Goal: Information Seeking & Learning: Learn about a topic

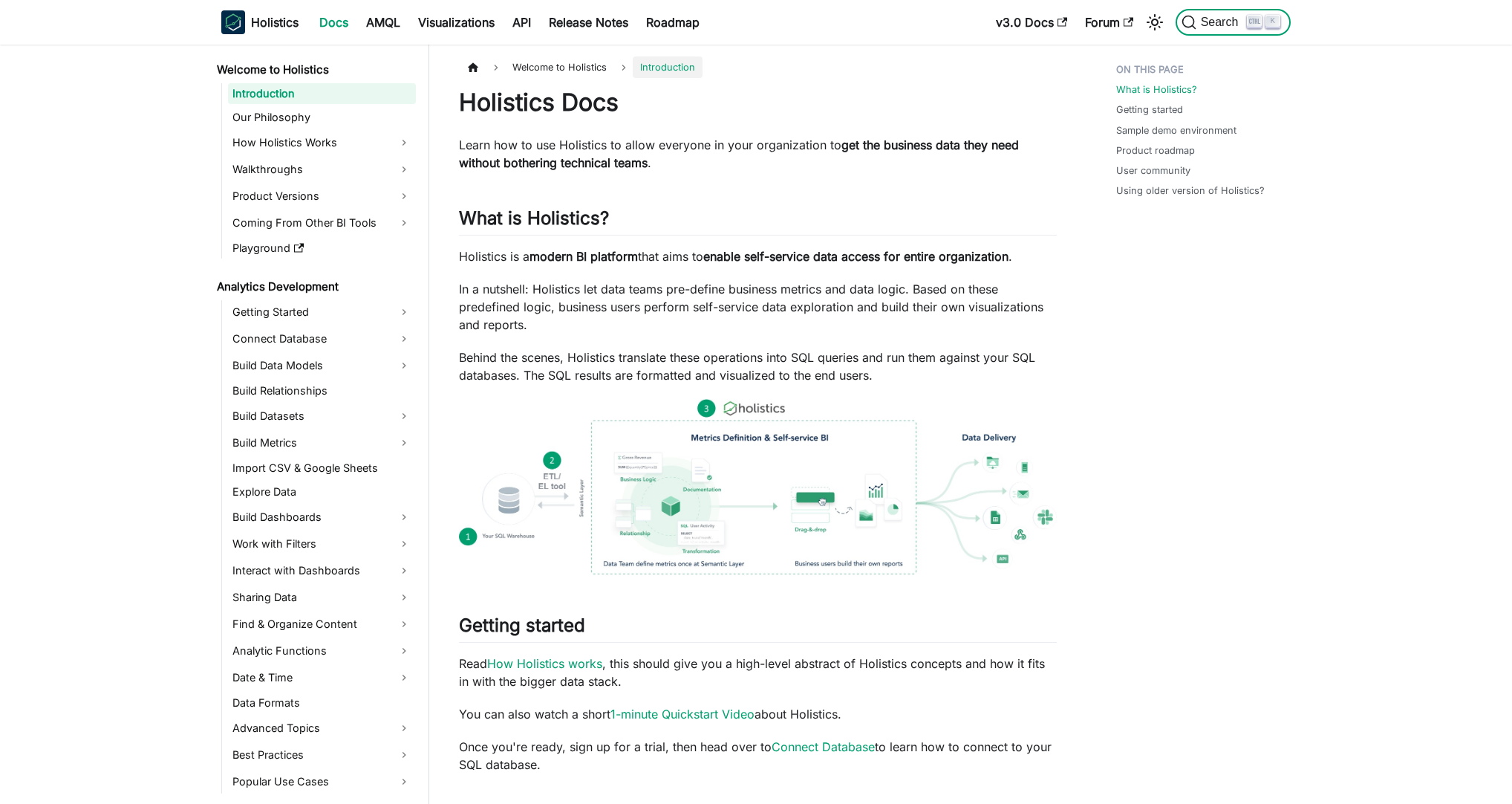
click at [1242, 22] on span "Search" at bounding box center [1222, 22] width 52 height 14
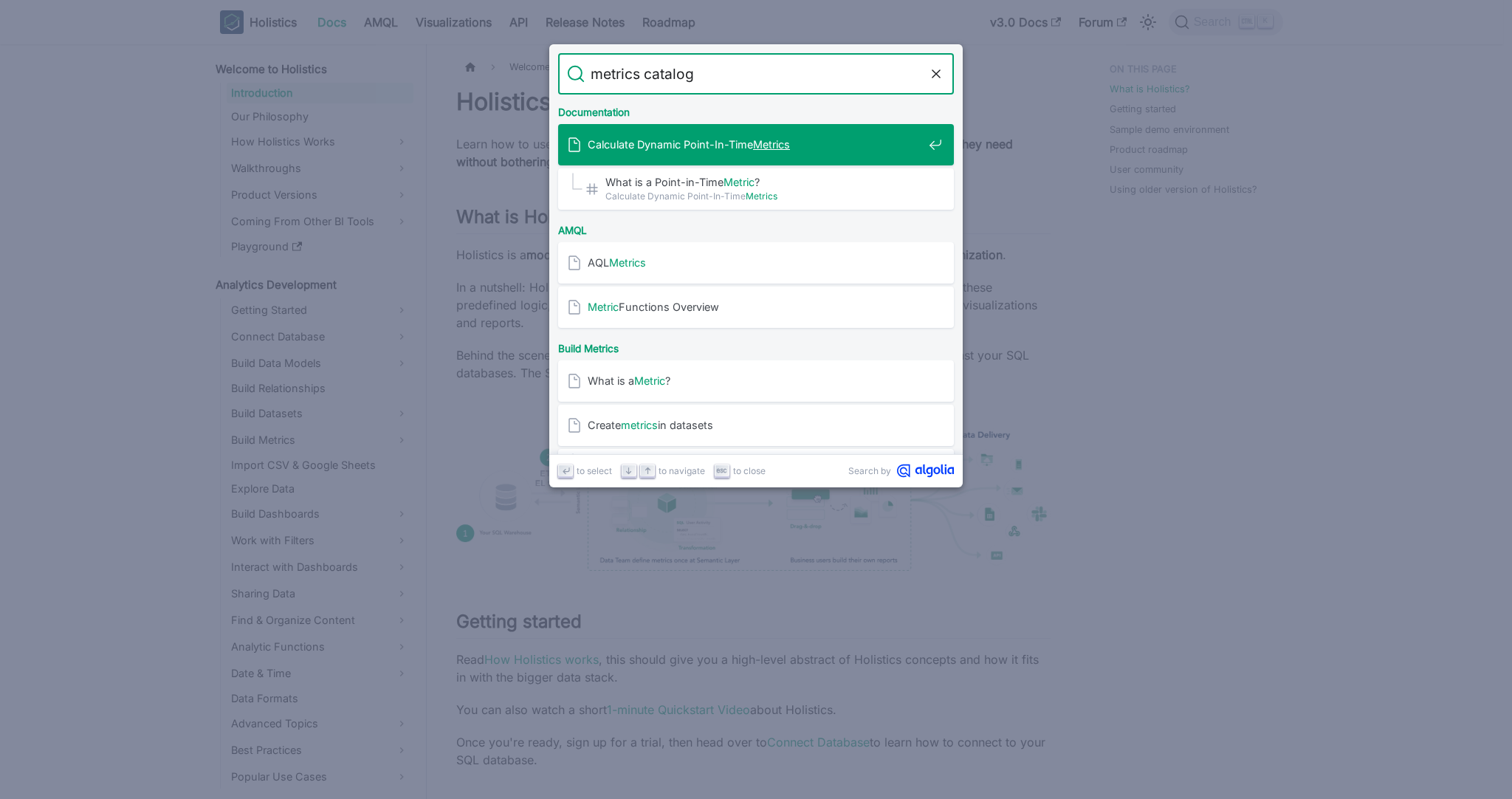
type input "metrics catalog"
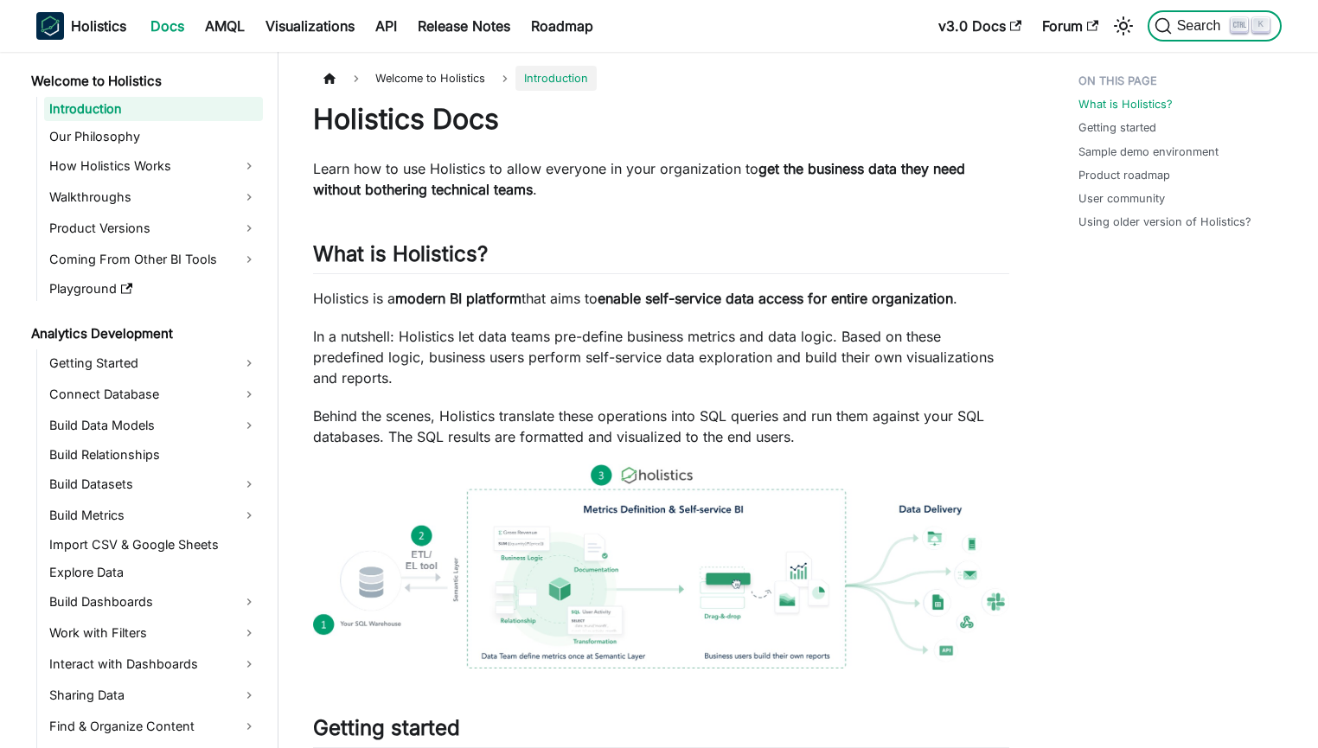
click at [1215, 30] on span "Search" at bounding box center [1202, 26] width 60 height 16
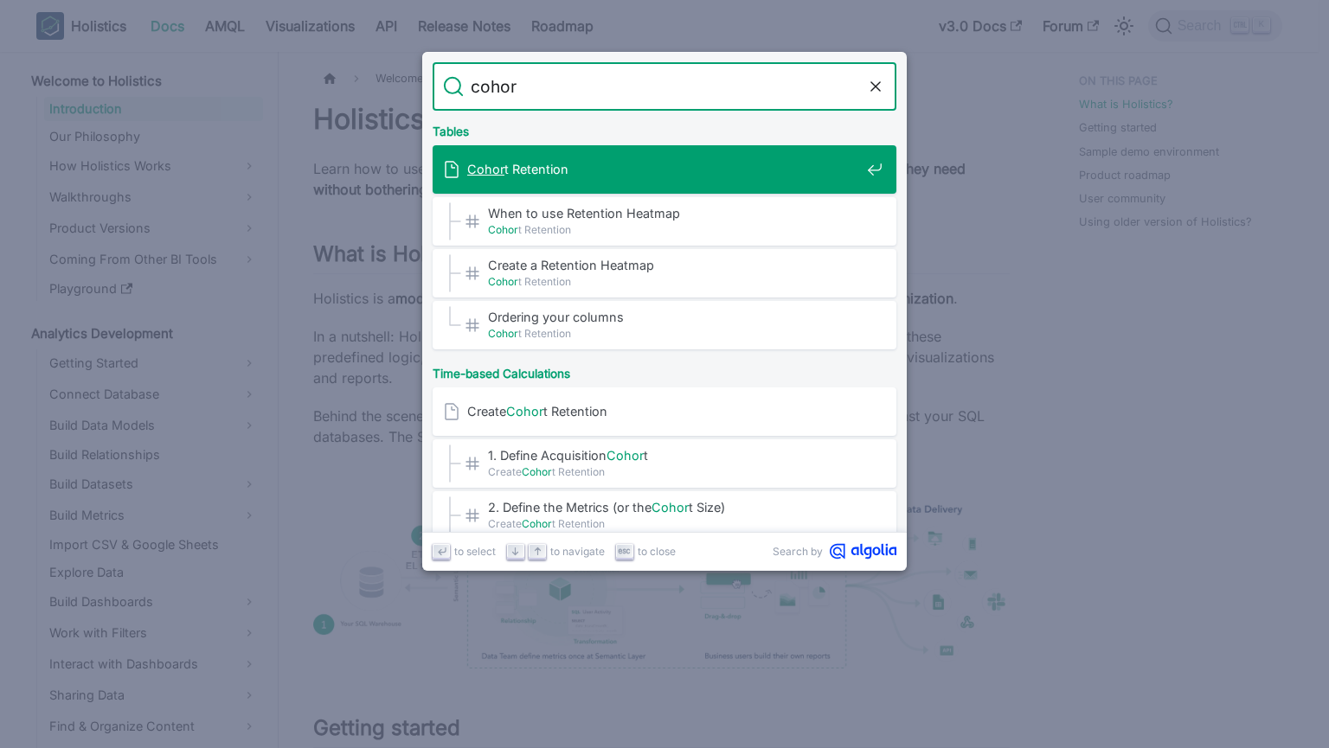
type input "cohort"
click at [605, 166] on span "Cohort Retention" at bounding box center [663, 169] width 393 height 16
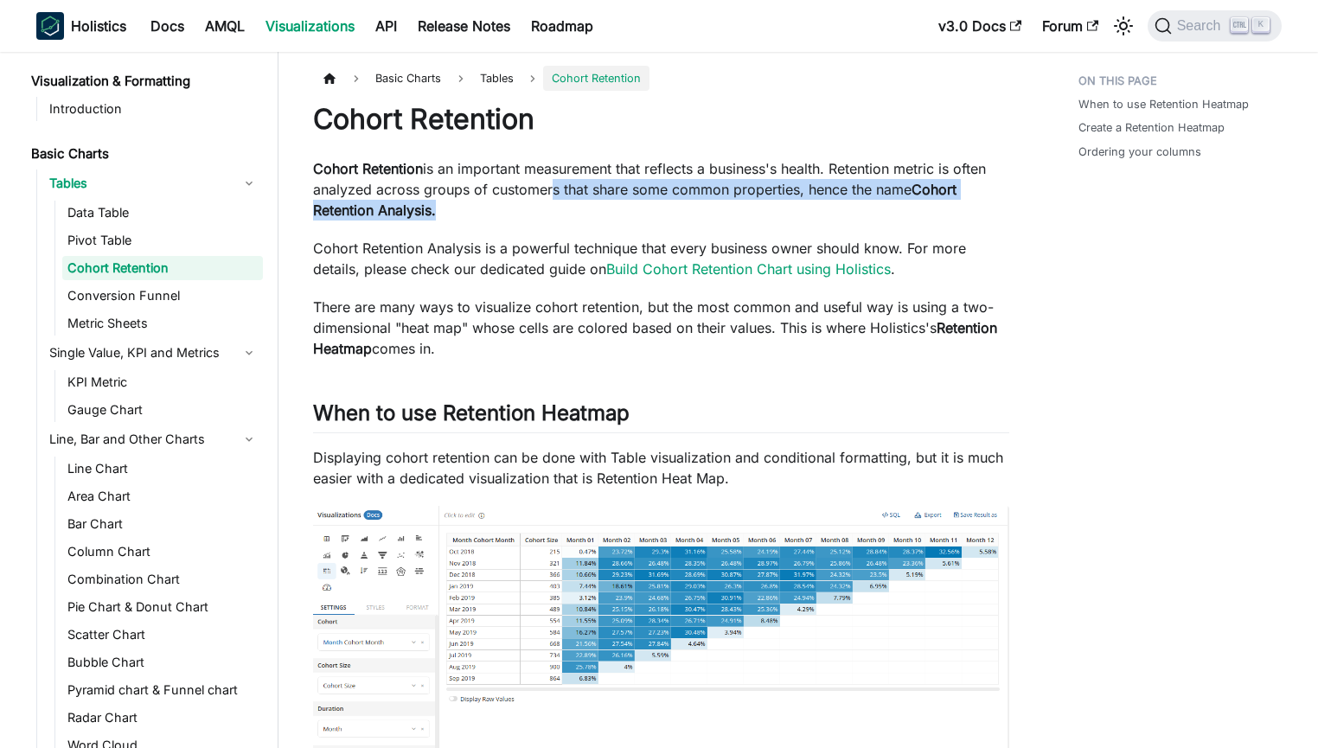
drag, startPoint x: 548, startPoint y: 183, endPoint x: 795, endPoint y: 201, distance: 247.1
click at [795, 201] on p "Cohort Retention is an important measurement that reflects a business's health.…" at bounding box center [661, 189] width 696 height 62
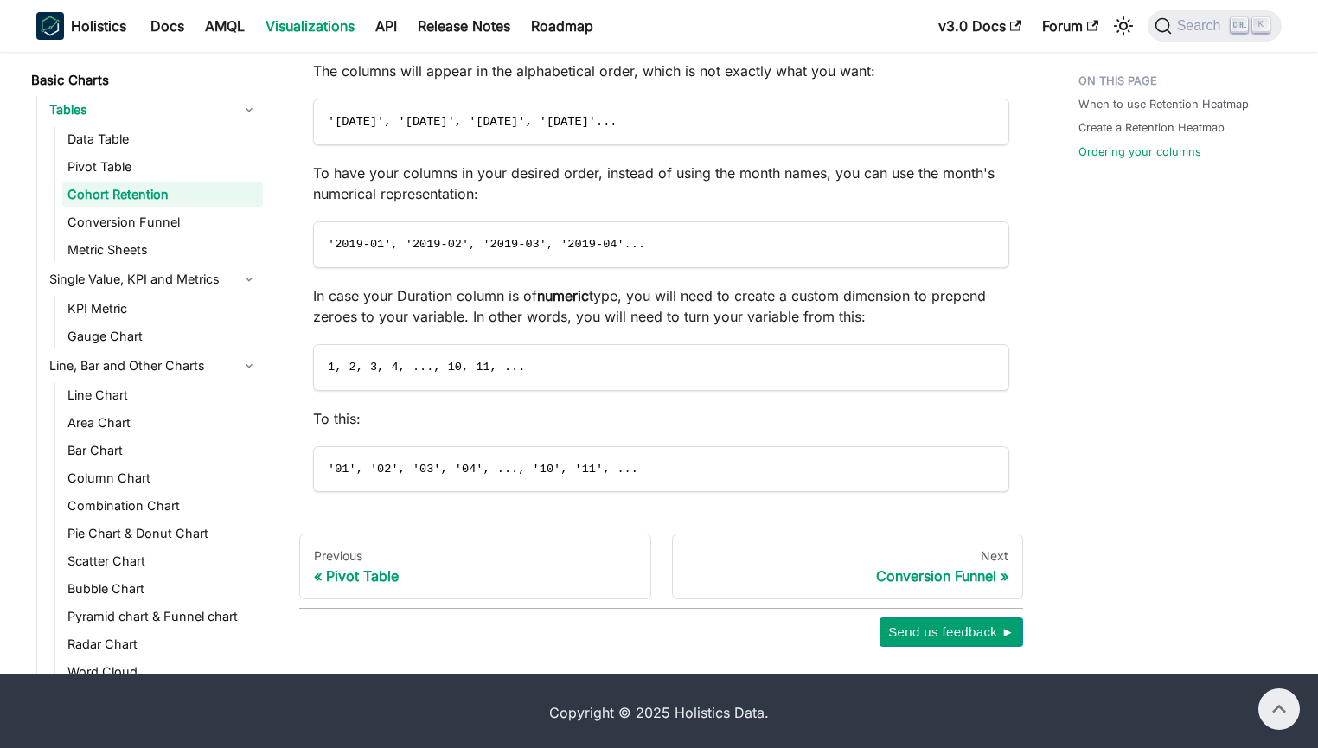
scroll to position [1690, 0]
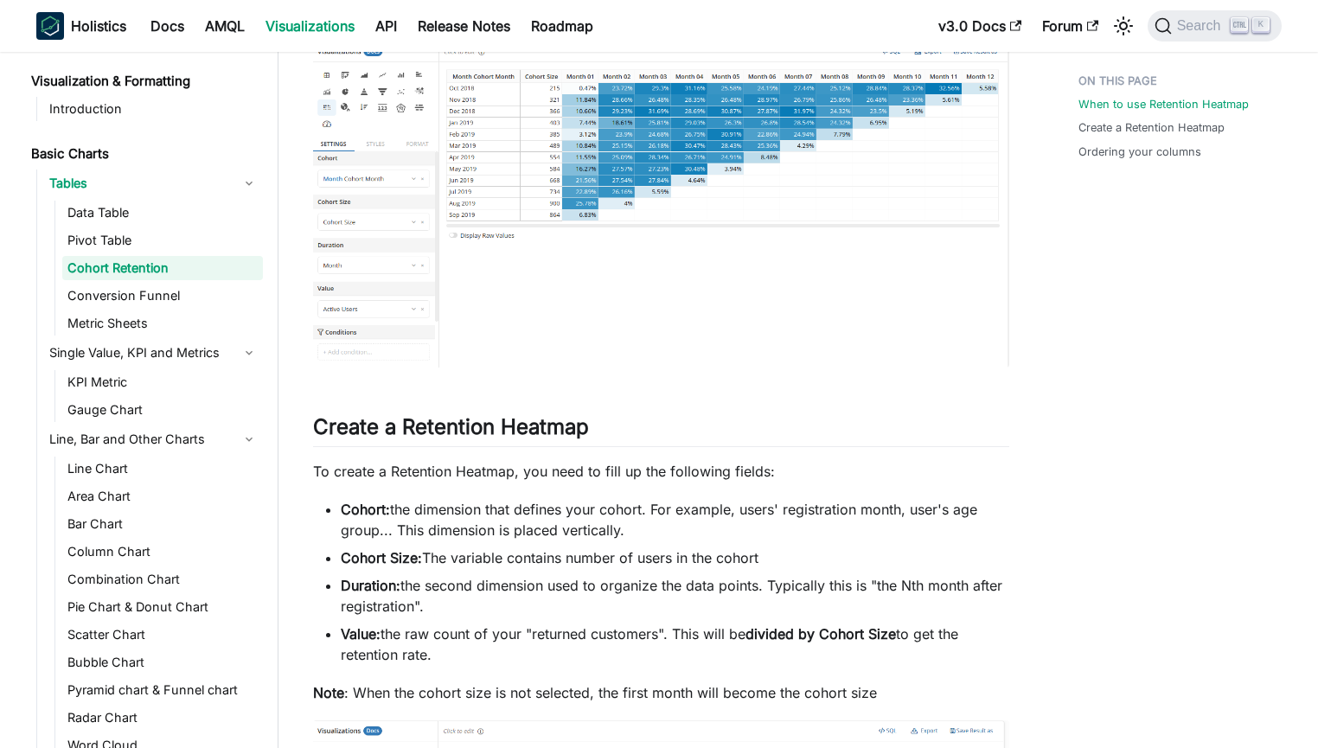
scroll to position [0, 0]
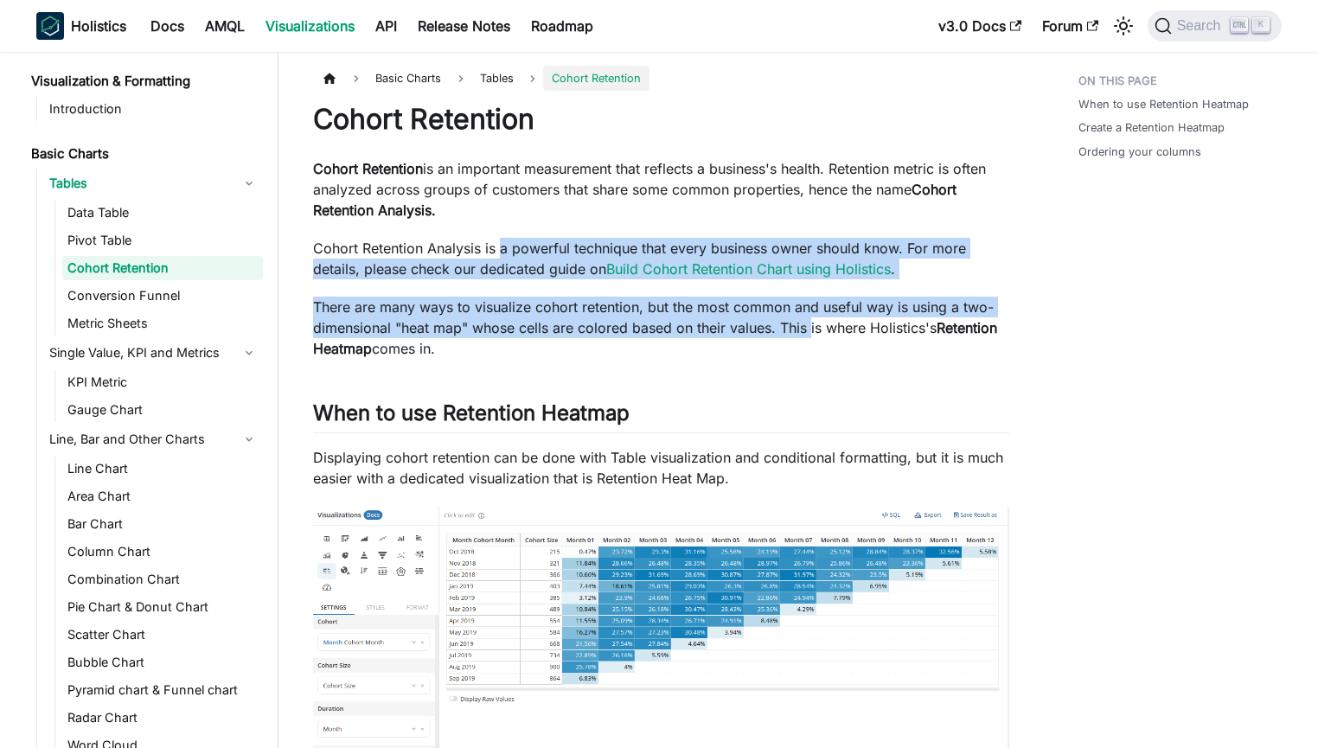
drag, startPoint x: 499, startPoint y: 256, endPoint x: 810, endPoint y: 318, distance: 316.7
click at [810, 318] on p "There are many ways to visualize cohort retention, but the most common and usef…" at bounding box center [661, 328] width 696 height 62
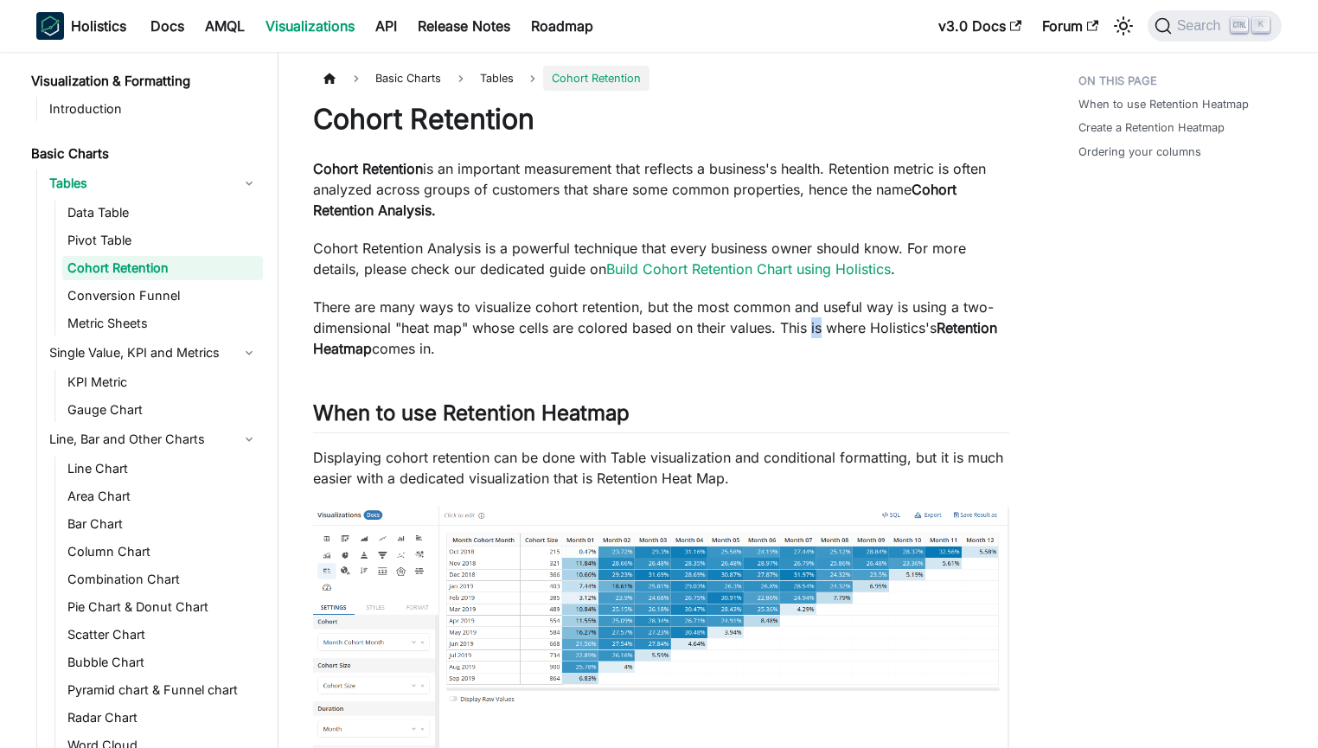
click at [810, 318] on p "There are many ways to visualize cohort retention, but the most common and usef…" at bounding box center [661, 328] width 696 height 62
click at [567, 311] on p "There are many ways to visualize cohort retention, but the most common and usef…" at bounding box center [661, 328] width 696 height 62
drag, startPoint x: 483, startPoint y: 301, endPoint x: 972, endPoint y: 339, distance: 490.2
click at [972, 339] on p "There are many ways to visualize cohort retention, but the most common and usef…" at bounding box center [661, 328] width 696 height 62
